Goal: Navigation & Orientation: Find specific page/section

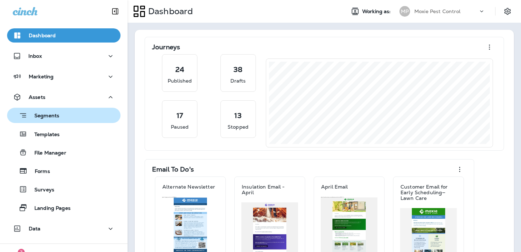
click at [91, 114] on div "Segments" at bounding box center [64, 115] width 108 height 11
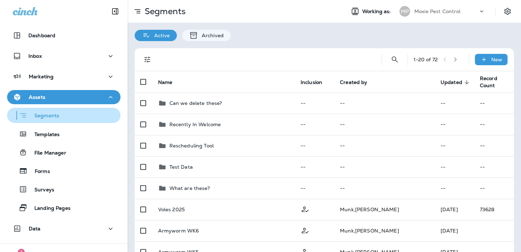
click at [74, 115] on div "Segments" at bounding box center [64, 115] width 108 height 11
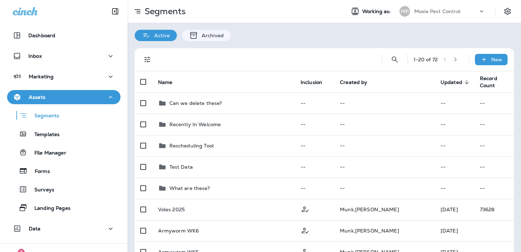
click at [90, 100] on div "Assets" at bounding box center [64, 97] width 102 height 9
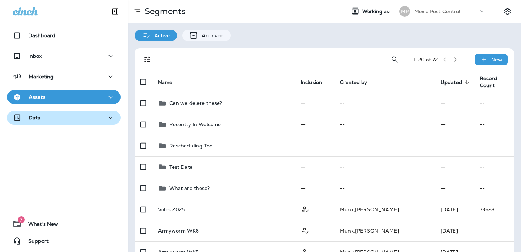
click at [74, 118] on div "Data" at bounding box center [64, 118] width 102 height 9
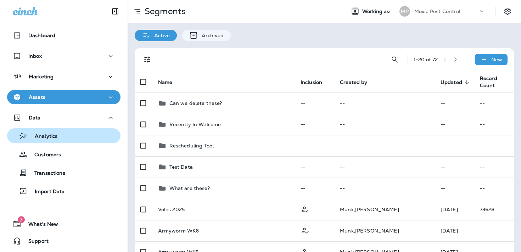
click at [67, 142] on button "Analytics" at bounding box center [64, 135] width 114 height 15
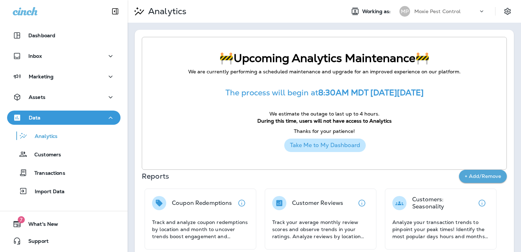
click at [343, 145] on button "Take Me to My Dashboard" at bounding box center [325, 145] width 82 height 13
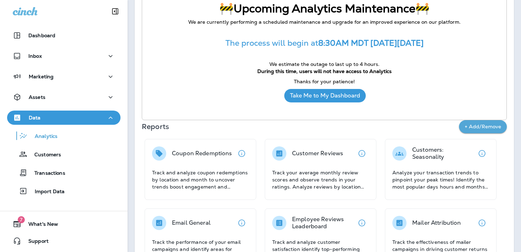
scroll to position [160, 0]
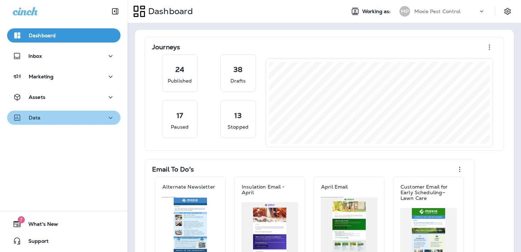
click at [52, 120] on div "Data" at bounding box center [64, 118] width 102 height 9
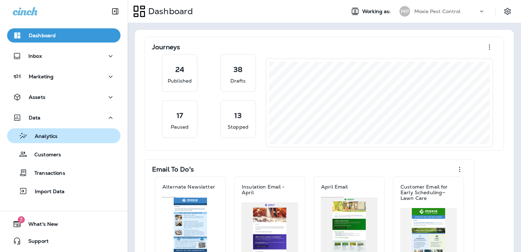
click at [52, 137] on p "Analytics" at bounding box center [43, 136] width 30 height 7
